Goal: Communication & Community: Answer question/provide support

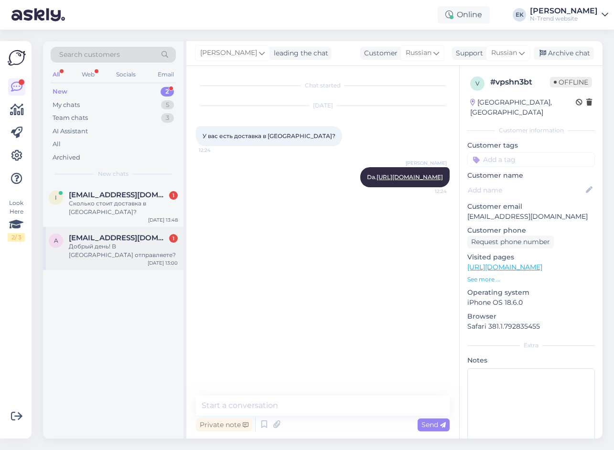
click at [135, 242] on div "Добрый день! В [GEOGRAPHIC_DATA] отправляете?" at bounding box center [123, 250] width 109 height 17
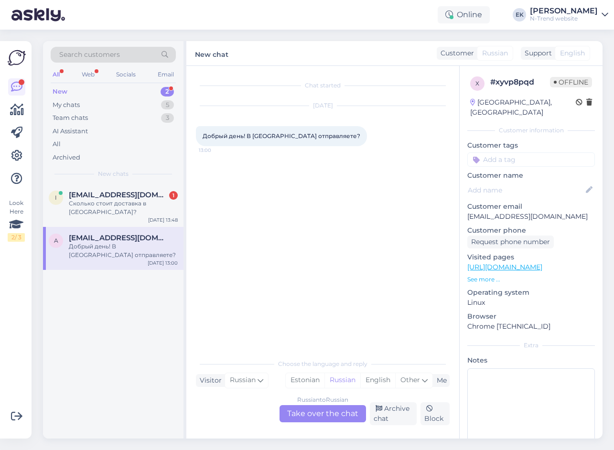
click at [327, 410] on div "Russian to Russian Take over the chat" at bounding box center [323, 413] width 87 height 17
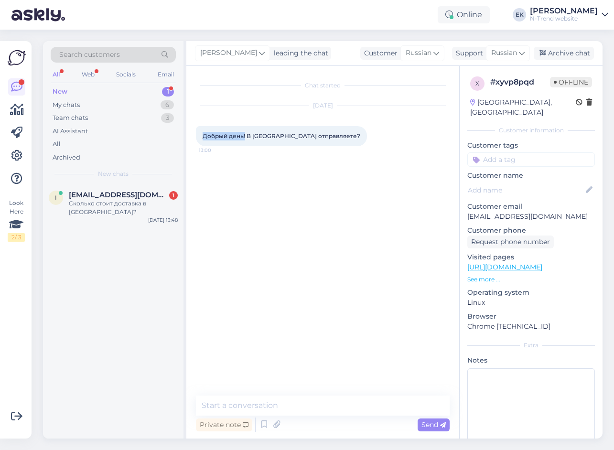
drag, startPoint x: 204, startPoint y: 136, endPoint x: 244, endPoint y: 134, distance: 40.7
click at [244, 134] on span "Добрый день! В [GEOGRAPHIC_DATA] отправляете?" at bounding box center [282, 135] width 158 height 7
copy span "Добрый день!"
click at [255, 404] on textarea at bounding box center [323, 406] width 254 height 20
paste textarea "Добрый день!"
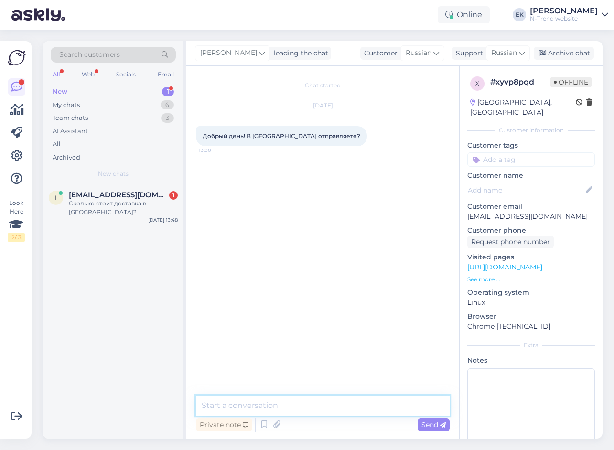
type textarea "Добрый день!"
click at [332, 407] on textarea at bounding box center [323, 406] width 254 height 20
paste textarea "Да"
type textarea "Да"
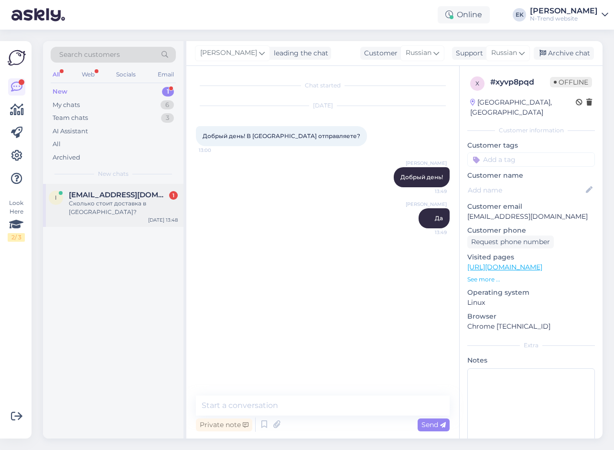
click at [110, 201] on div "Сколько стоит доставка в [GEOGRAPHIC_DATA]?" at bounding box center [123, 207] width 109 height 17
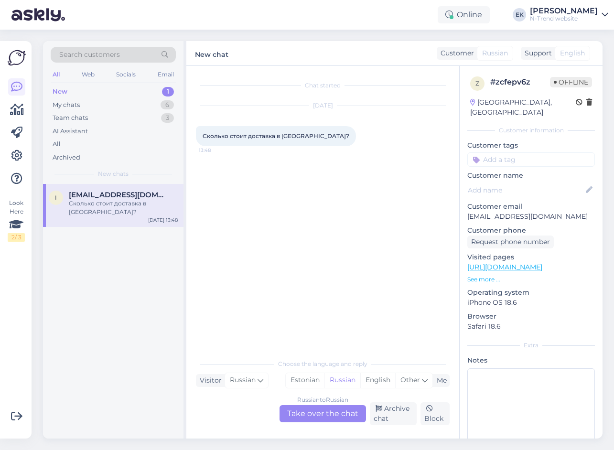
click at [316, 409] on div "Russian to Russian Take over the chat" at bounding box center [323, 413] width 87 height 17
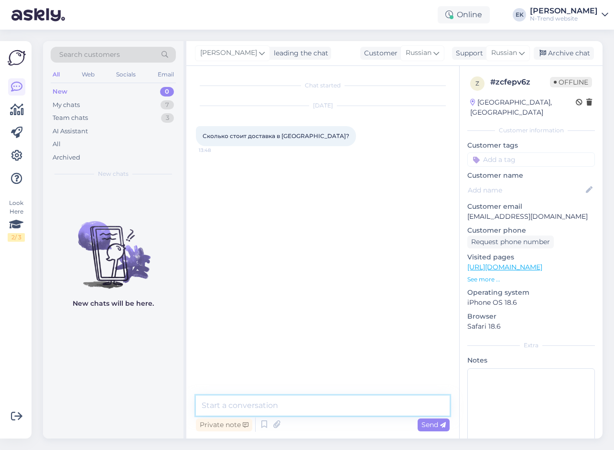
click at [267, 405] on textarea at bounding box center [323, 406] width 254 height 20
type textarea "2.54 euro"
click at [296, 407] on textarea at bounding box center [323, 406] width 254 height 20
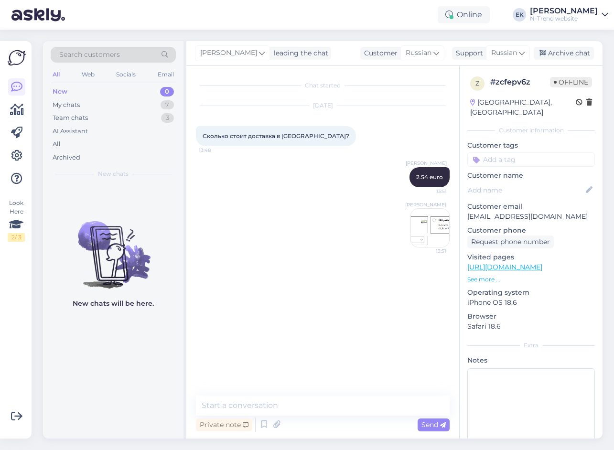
click at [434, 231] on img at bounding box center [430, 228] width 38 height 38
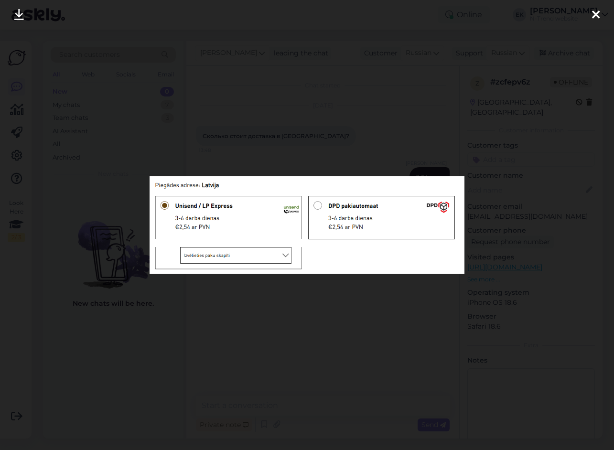
click at [597, 13] on icon at bounding box center [596, 15] width 8 height 12
